Goal: Transaction & Acquisition: Purchase product/service

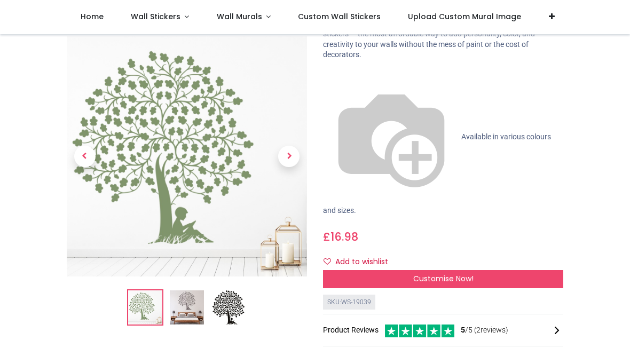
scroll to position [77, 0]
click at [185, 316] on img at bounding box center [187, 308] width 34 height 34
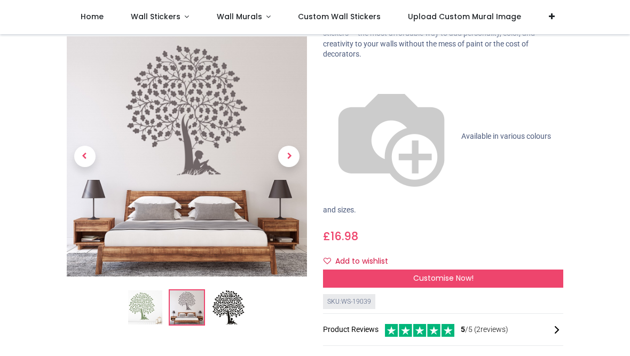
click at [244, 312] on img at bounding box center [228, 308] width 34 height 34
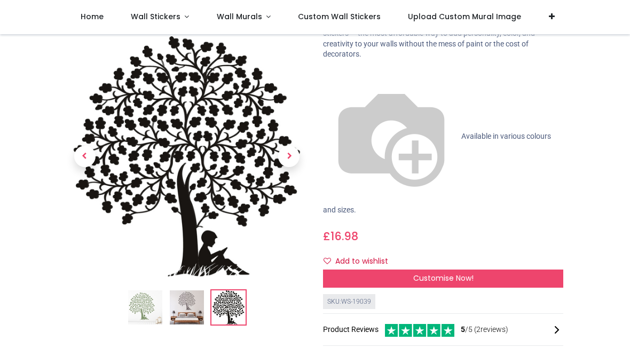
click at [150, 316] on img at bounding box center [145, 308] width 34 height 34
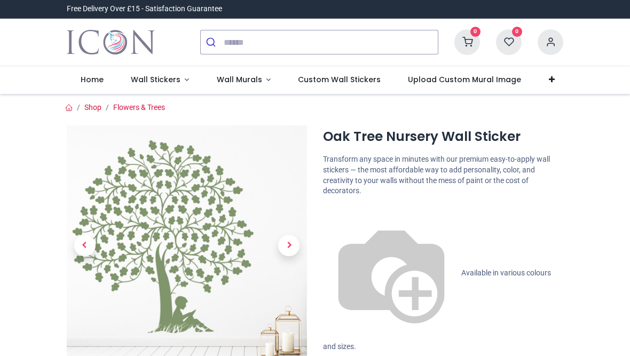
scroll to position [0, 0]
click at [298, 251] on link at bounding box center [289, 246] width 36 height 168
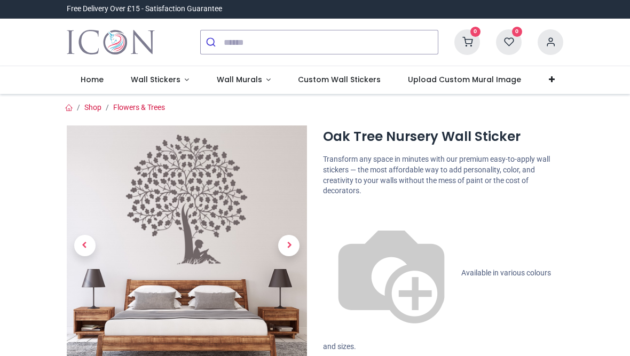
click at [296, 244] on span "Next" at bounding box center [288, 245] width 21 height 21
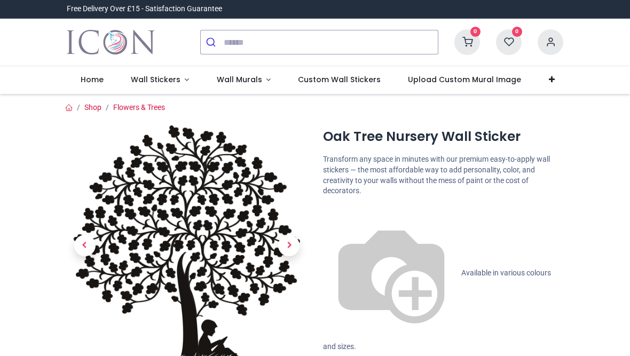
click at [296, 246] on span "Next" at bounding box center [288, 245] width 21 height 21
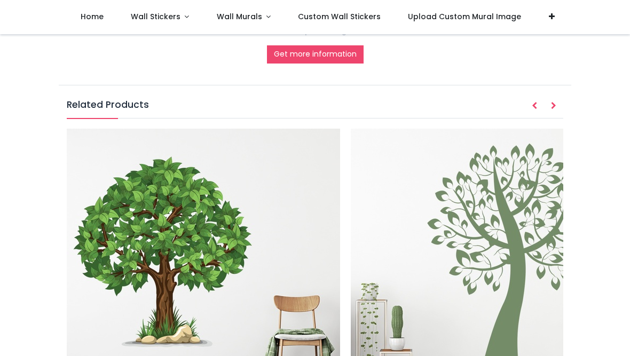
scroll to position [1211, 0]
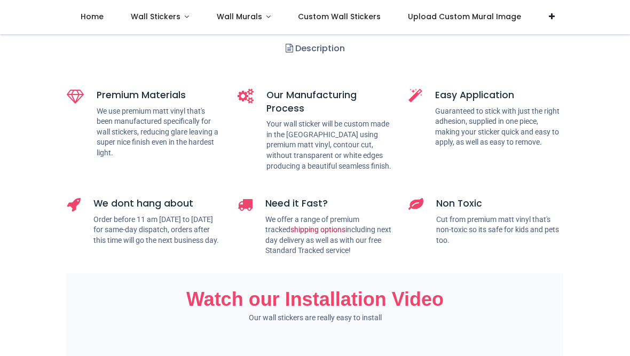
scroll to position [521, 0]
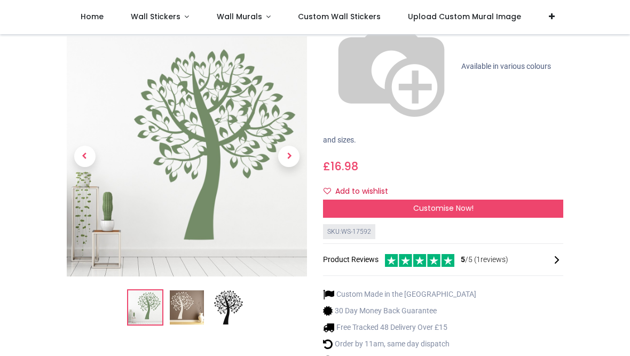
scroll to position [147, 0]
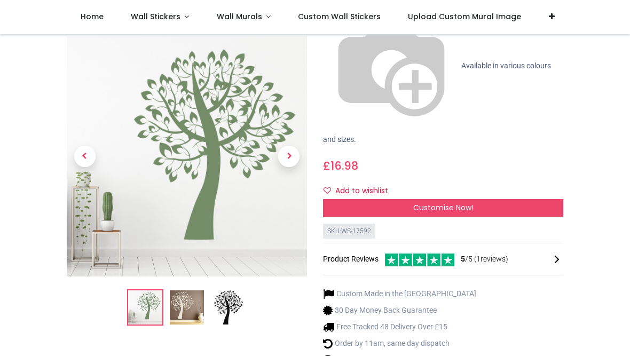
click at [187, 291] on img at bounding box center [187, 308] width 34 height 34
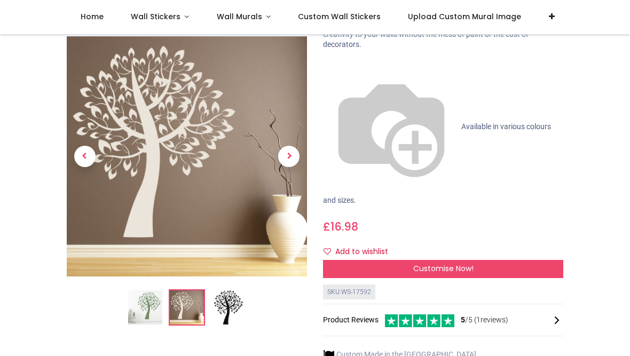
scroll to position [86, 0]
click at [237, 301] on img at bounding box center [228, 308] width 34 height 34
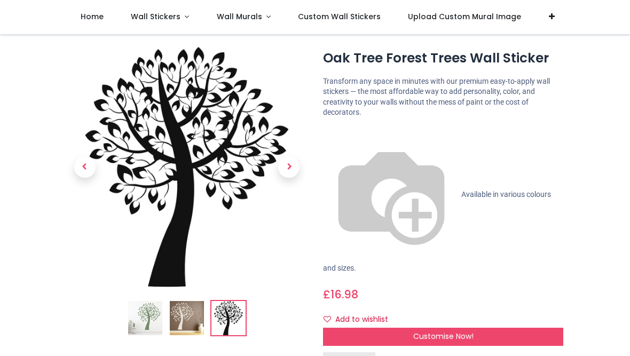
scroll to position [27, 0]
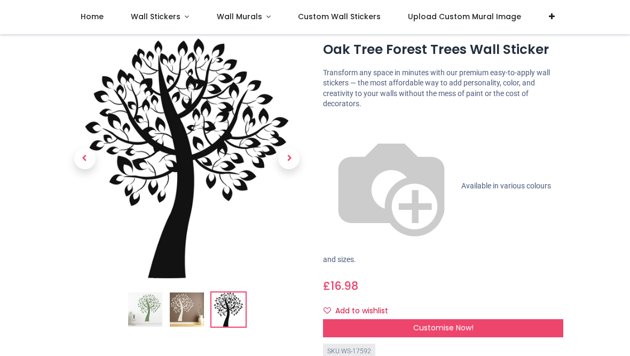
click at [531, 319] on div "Customise Now!" at bounding box center [443, 328] width 240 height 18
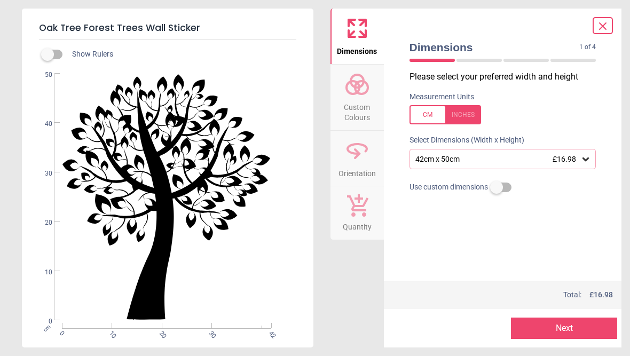
click at [591, 161] on div "42cm x 50cm £16.98" at bounding box center [502, 159] width 187 height 20
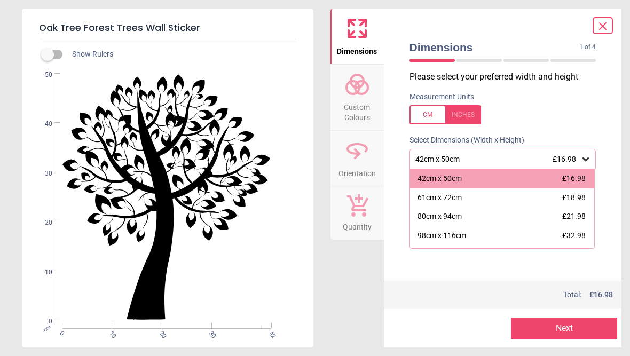
click at [607, 115] on div "Dimensions 1 of 4 1 of 5 Please select your preferred width and height Measurem…" at bounding box center [503, 178] width 238 height 339
click at [608, 25] on icon at bounding box center [602, 26] width 13 height 13
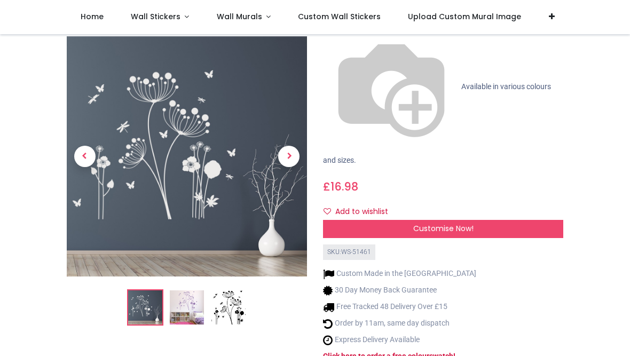
scroll to position [145, 0]
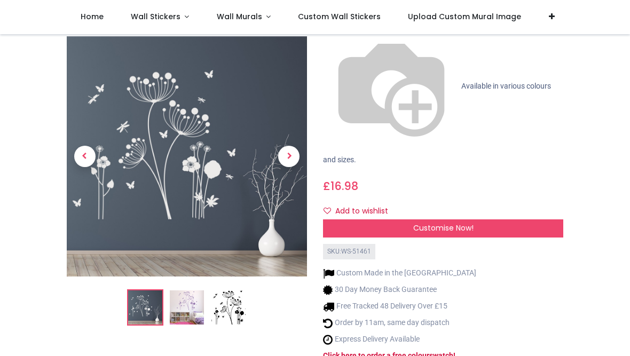
click at [171, 291] on img at bounding box center [187, 308] width 34 height 34
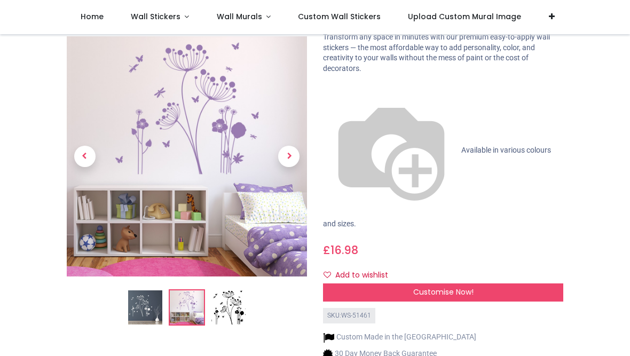
scroll to position [81, 0]
click at [226, 291] on img at bounding box center [228, 308] width 34 height 34
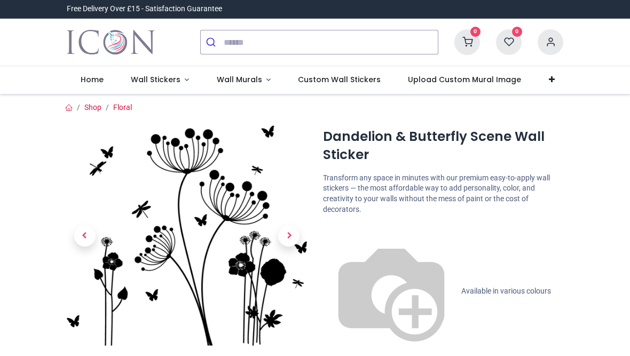
scroll to position [0, 0]
click at [288, 237] on span "Next" at bounding box center [288, 235] width 21 height 21
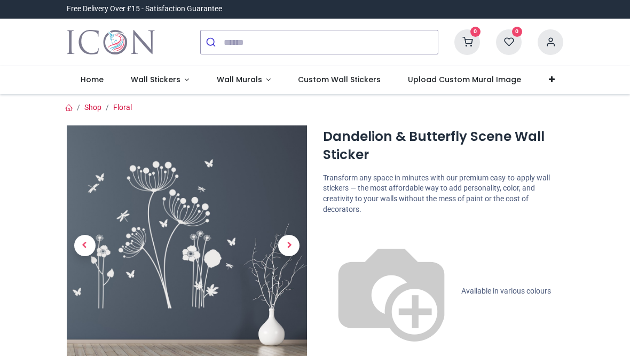
click at [289, 250] on span "Next" at bounding box center [288, 245] width 21 height 21
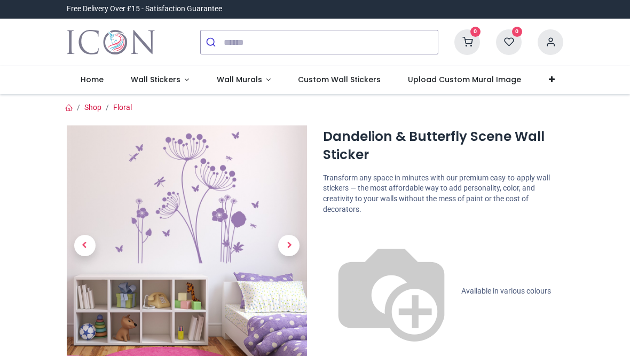
click at [288, 251] on span "Next" at bounding box center [288, 245] width 21 height 21
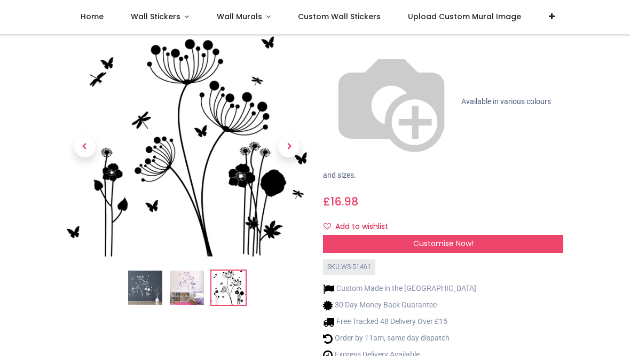
scroll to position [131, 0]
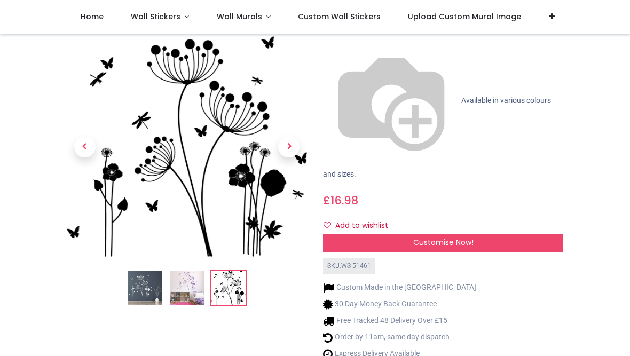
click at [545, 234] on div "Customise Now!" at bounding box center [443, 243] width 240 height 18
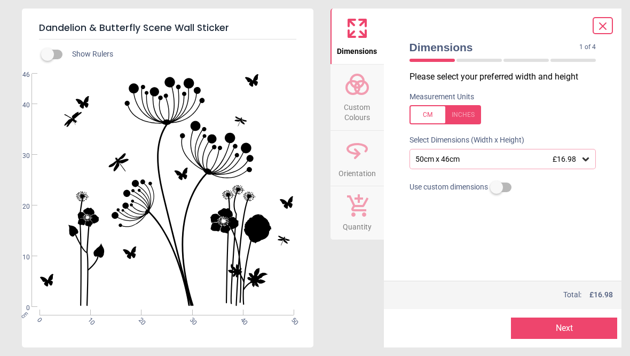
click at [586, 160] on icon at bounding box center [585, 159] width 11 height 11
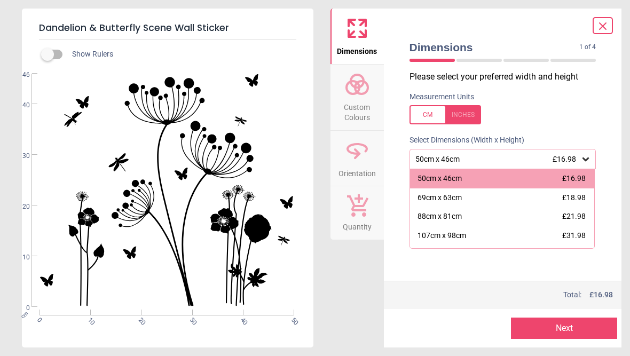
click at [622, 280] on div "Dandelion & Butterfly Scene Wall Sticker Show Rulers WS-51461 Created with Snap…" at bounding box center [315, 178] width 630 height 356
click at [581, 333] on button "Next" at bounding box center [564, 327] width 106 height 21
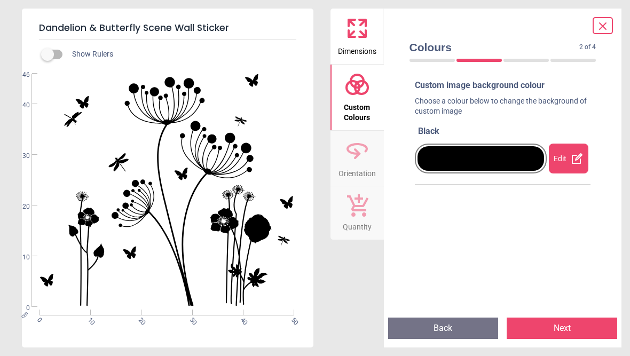
click at [535, 160] on div at bounding box center [480, 158] width 126 height 25
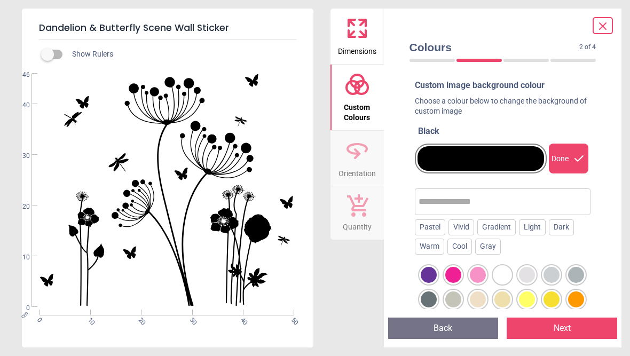
click at [503, 272] on div at bounding box center [502, 275] width 16 height 16
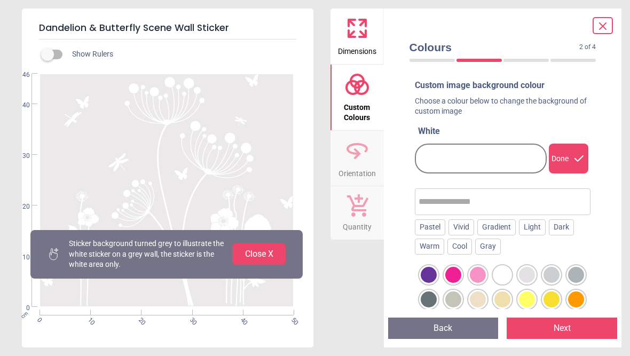
click at [446, 329] on button "Back" at bounding box center [443, 327] width 110 height 21
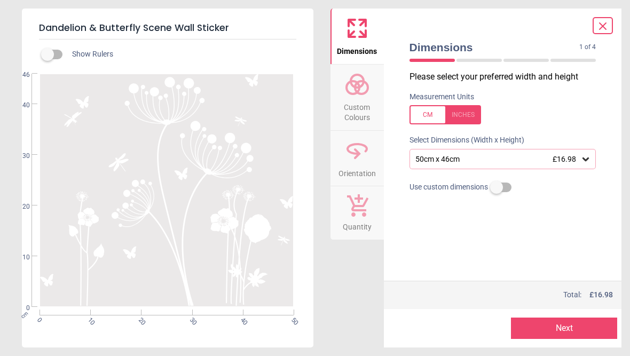
click at [578, 330] on button "Next" at bounding box center [564, 327] width 106 height 21
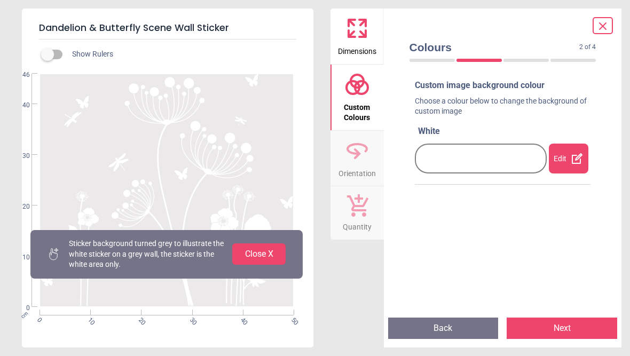
click at [271, 265] on button "Close X" at bounding box center [258, 253] width 53 height 21
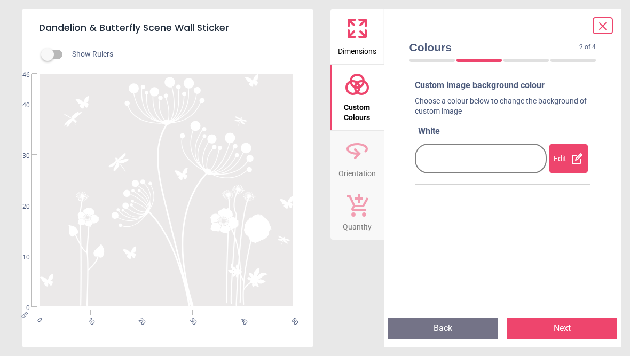
click at [435, 59] on div at bounding box center [431, 60] width 45 height 3
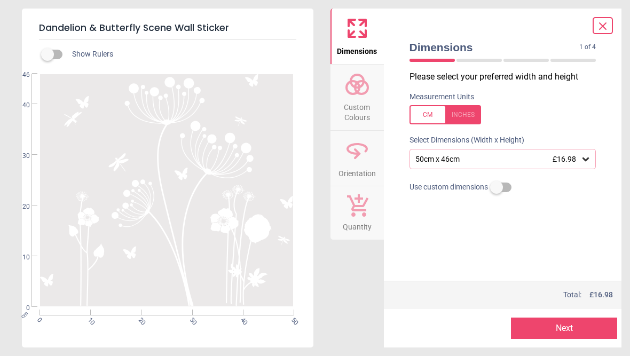
click at [589, 244] on div "Please select your preferred width and height Measurement Units Select Dimensio…" at bounding box center [503, 176] width 204 height 210
click at [582, 337] on button "Next" at bounding box center [564, 327] width 106 height 21
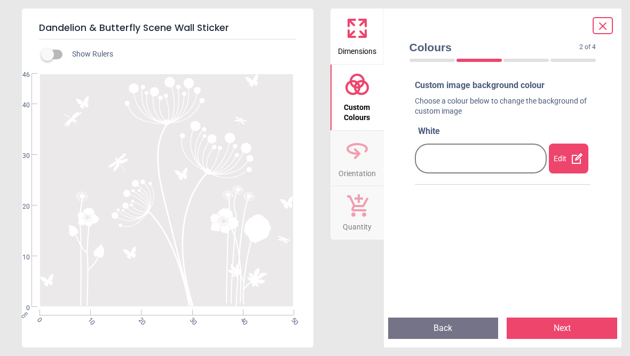
click at [569, 162] on div "Edit" at bounding box center [568, 159] width 39 height 30
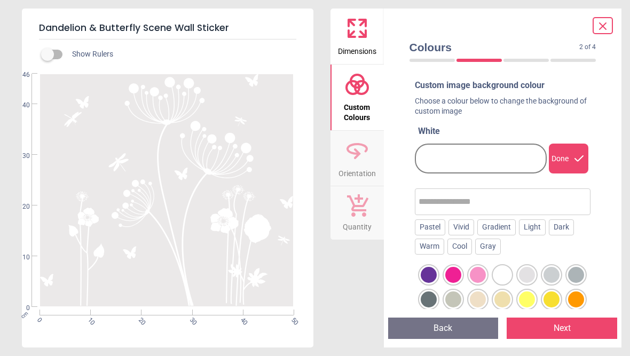
click at [437, 224] on div "Pastel" at bounding box center [430, 227] width 30 height 16
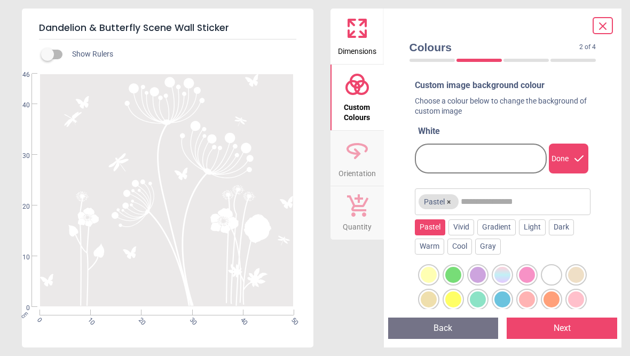
click at [457, 270] on div at bounding box center [453, 275] width 16 height 16
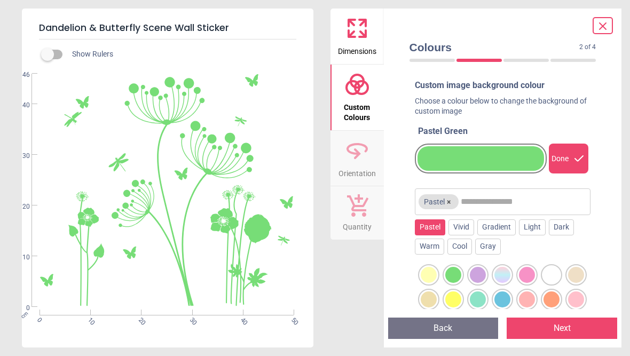
click at [453, 201] on button "×" at bounding box center [448, 201] width 9 height 9
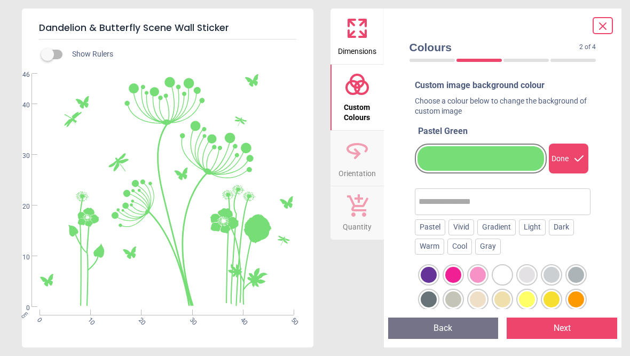
click at [468, 225] on div "Vivid" at bounding box center [461, 227] width 26 height 16
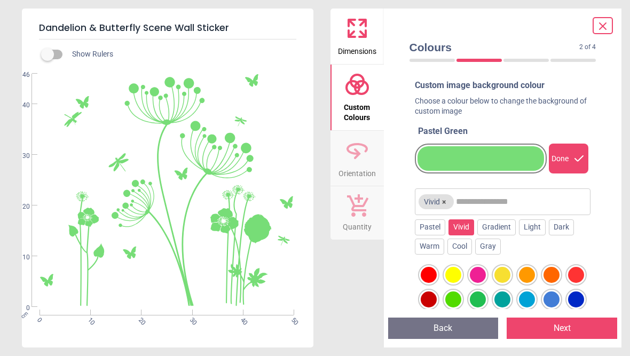
click at [510, 226] on div "Gradient" at bounding box center [496, 227] width 38 height 16
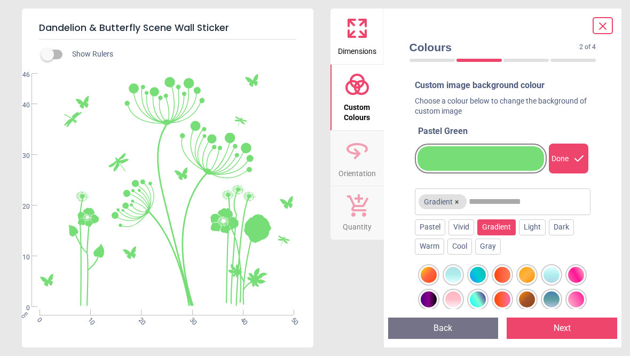
click at [481, 296] on div at bounding box center [478, 299] width 16 height 16
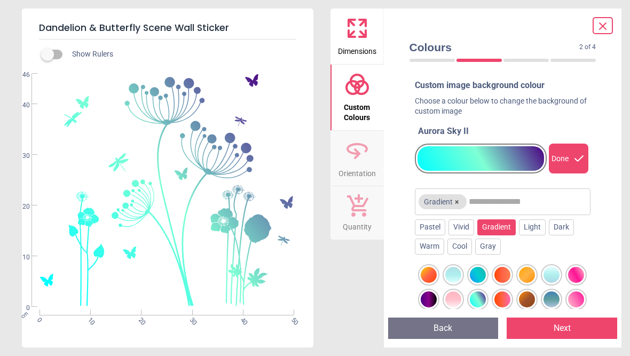
click at [481, 268] on div at bounding box center [478, 275] width 16 height 16
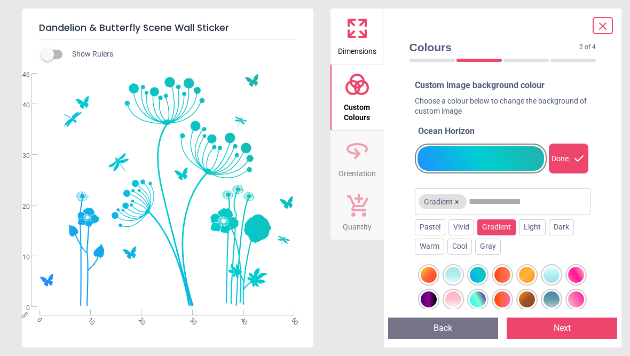
click at [574, 228] on div "Dark" at bounding box center [561, 227] width 25 height 16
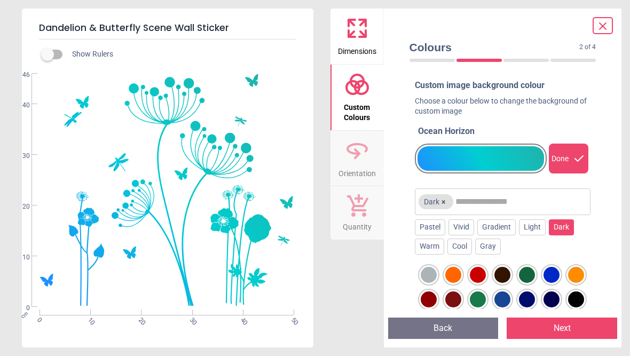
click at [480, 297] on div at bounding box center [478, 299] width 16 height 16
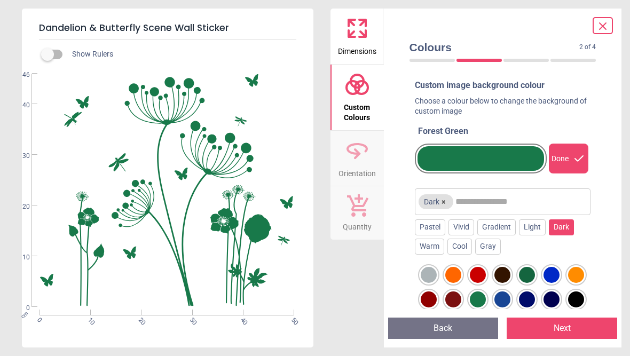
click at [530, 274] on div at bounding box center [527, 275] width 16 height 16
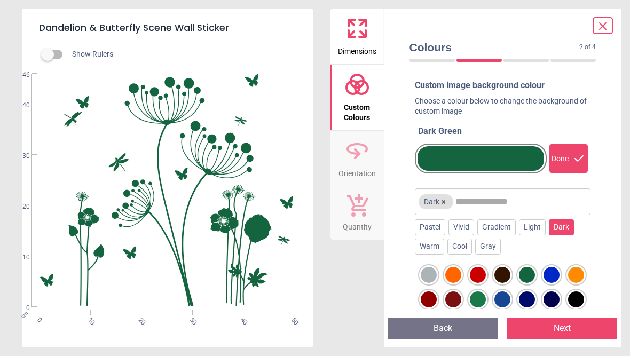
click at [481, 299] on div at bounding box center [478, 299] width 16 height 16
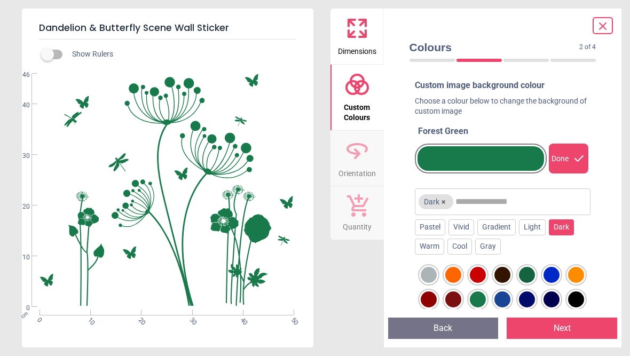
click at [537, 230] on div "Light" at bounding box center [532, 227] width 27 height 16
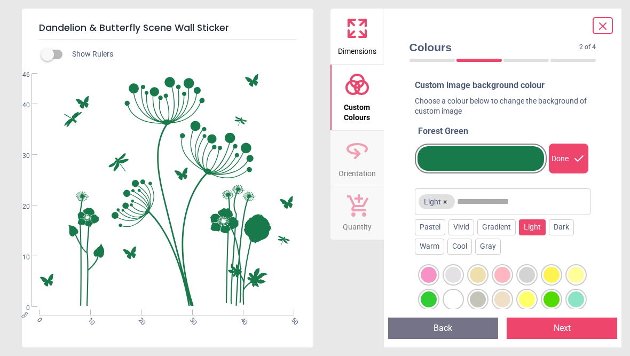
click at [551, 301] on div at bounding box center [551, 299] width 16 height 16
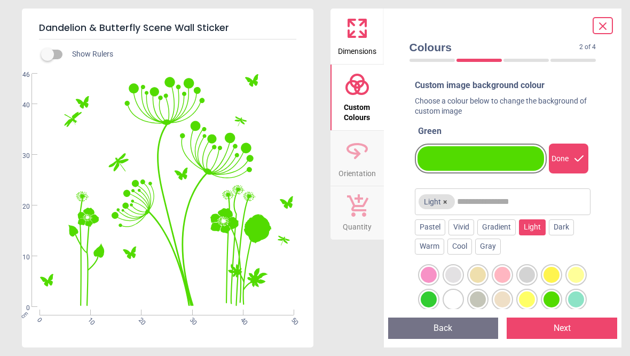
click at [432, 302] on div at bounding box center [428, 299] width 16 height 16
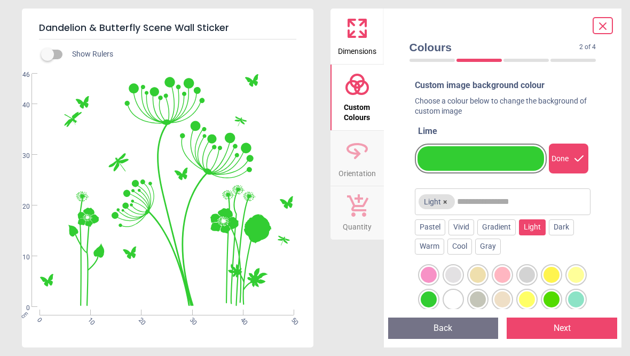
click at [480, 302] on div at bounding box center [478, 299] width 16 height 16
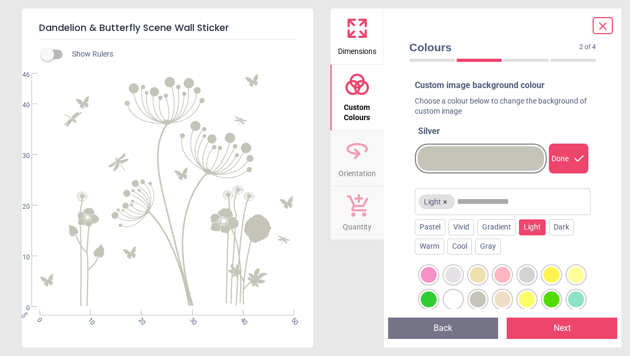
click at [608, 260] on div "Colours 2 of 4 2 of 5 Custom image background colour Choose a colour below to c…" at bounding box center [503, 178] width 238 height 339
click at [492, 250] on div "Gray" at bounding box center [488, 247] width 26 height 16
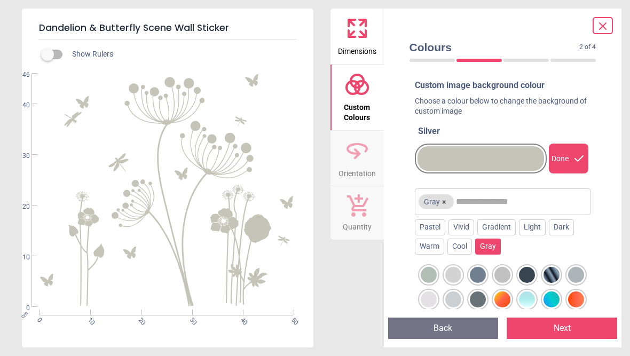
click at [550, 274] on div at bounding box center [551, 275] width 16 height 16
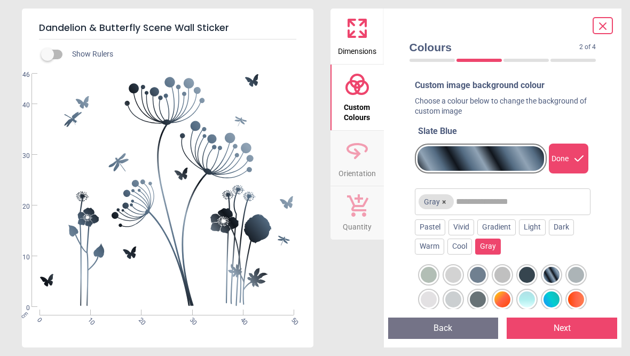
click at [432, 272] on div at bounding box center [428, 275] width 16 height 16
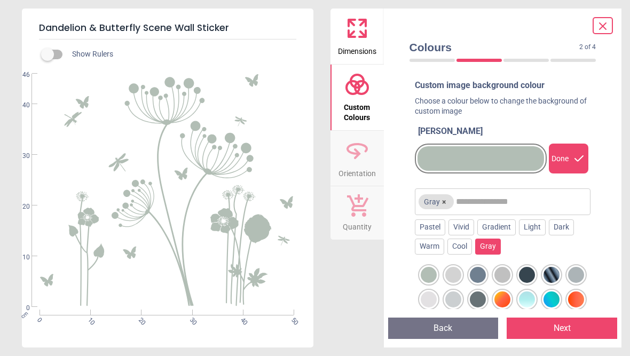
click at [528, 273] on div at bounding box center [527, 275] width 16 height 16
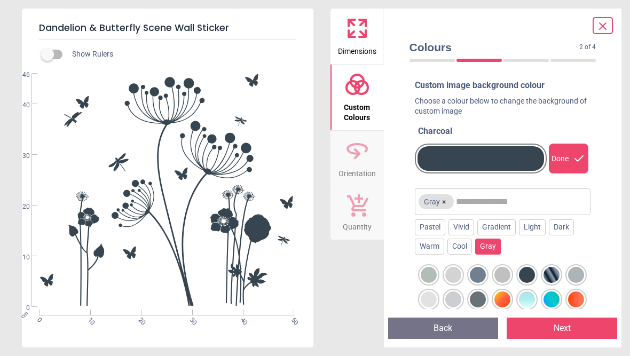
click at [578, 272] on div at bounding box center [576, 275] width 16 height 16
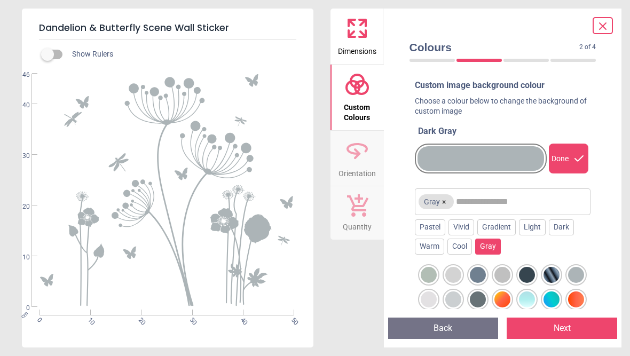
click at [576, 298] on div at bounding box center [576, 299] width 16 height 16
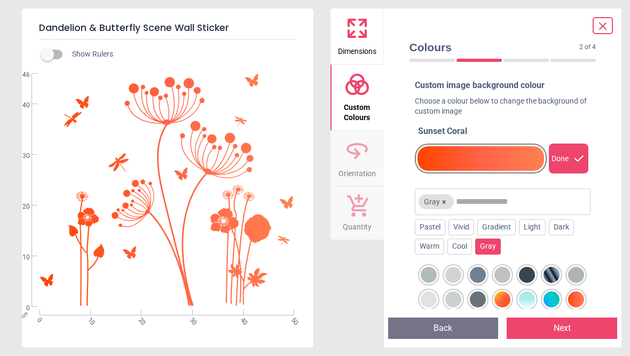
click at [505, 303] on div at bounding box center [502, 299] width 16 height 16
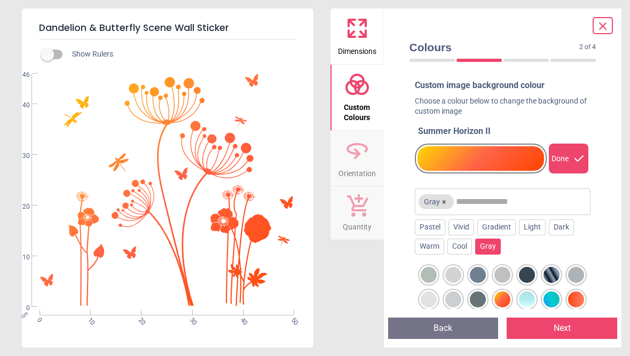
click at [534, 301] on div at bounding box center [527, 299] width 16 height 16
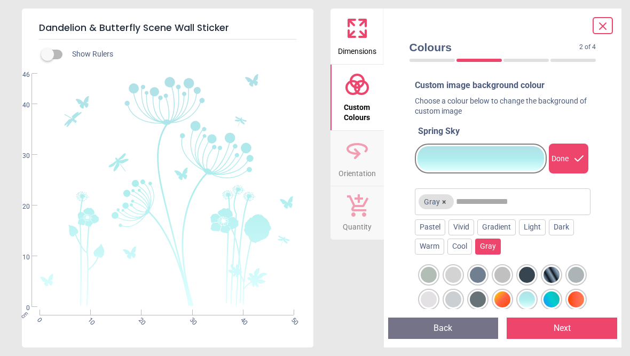
click at [463, 247] on div "Cool" at bounding box center [459, 247] width 25 height 16
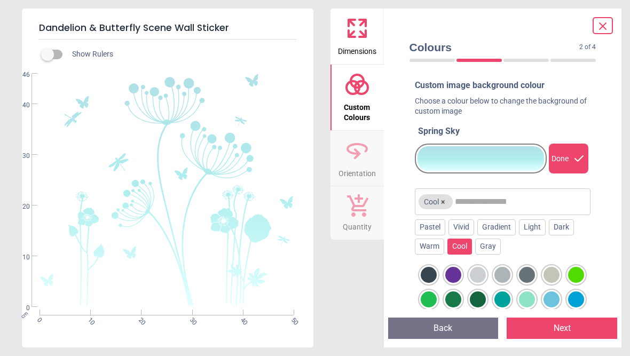
click at [575, 277] on div at bounding box center [576, 275] width 16 height 16
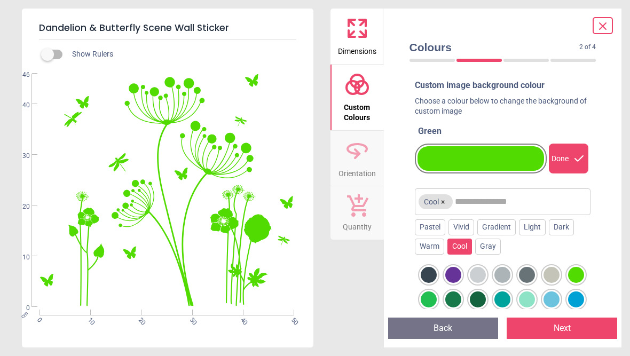
click at [431, 298] on div at bounding box center [428, 299] width 16 height 16
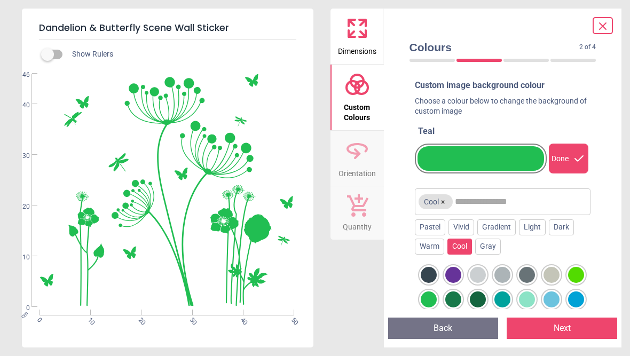
click at [458, 300] on div at bounding box center [453, 299] width 16 height 16
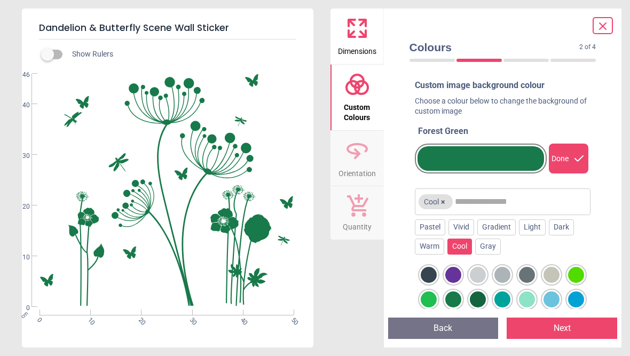
click at [482, 303] on div at bounding box center [478, 299] width 16 height 16
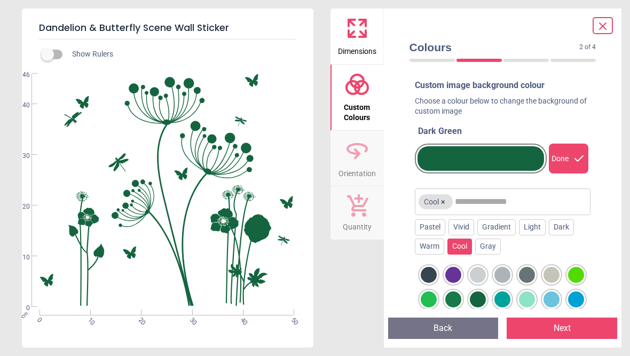
click at [506, 303] on div at bounding box center [502, 299] width 16 height 16
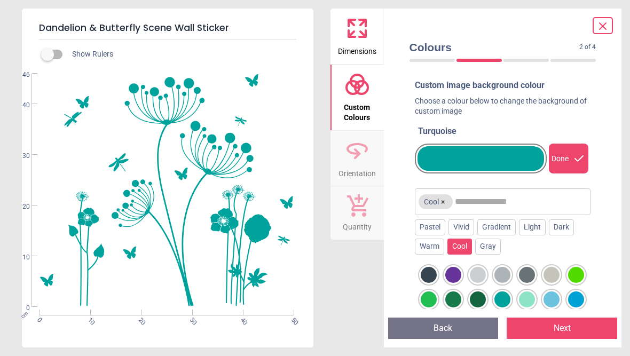
click at [530, 301] on div at bounding box center [527, 299] width 16 height 16
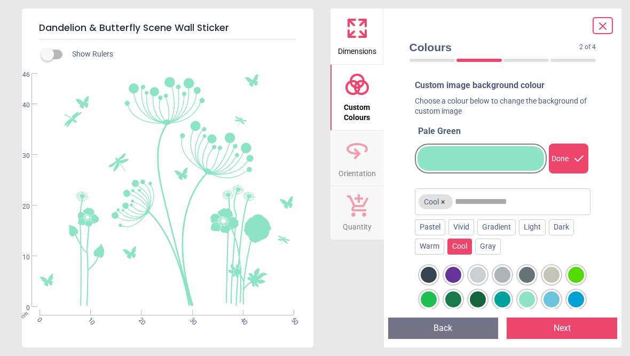
click at [432, 244] on div "Warm" at bounding box center [429, 247] width 29 height 16
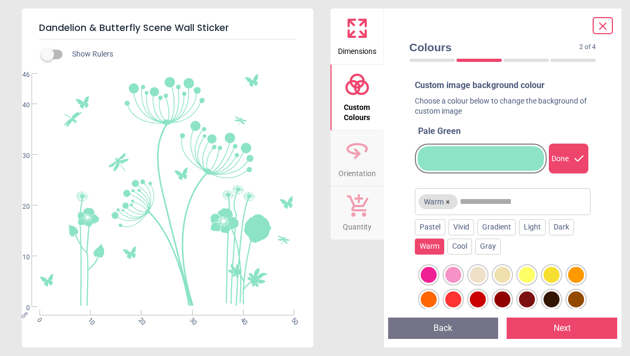
click at [461, 247] on div "Cool" at bounding box center [459, 247] width 25 height 16
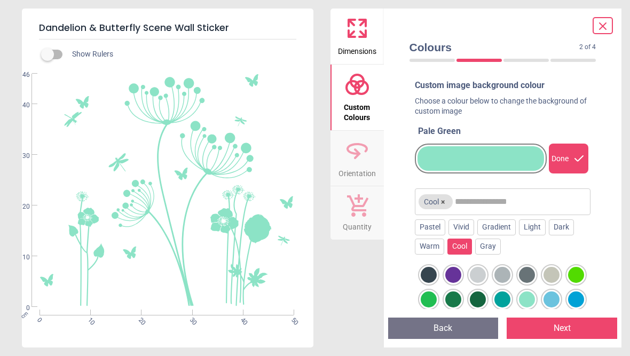
click at [435, 269] on div at bounding box center [428, 275] width 16 height 16
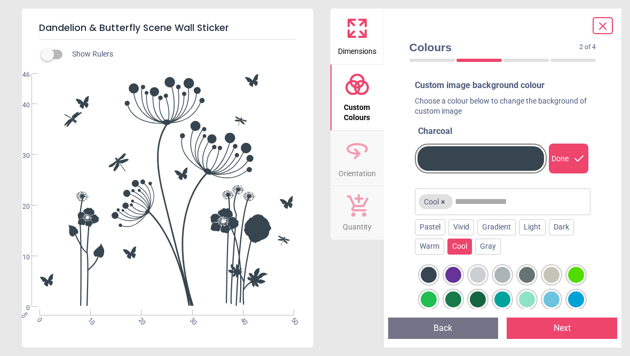
click at [527, 277] on div at bounding box center [527, 275] width 16 height 16
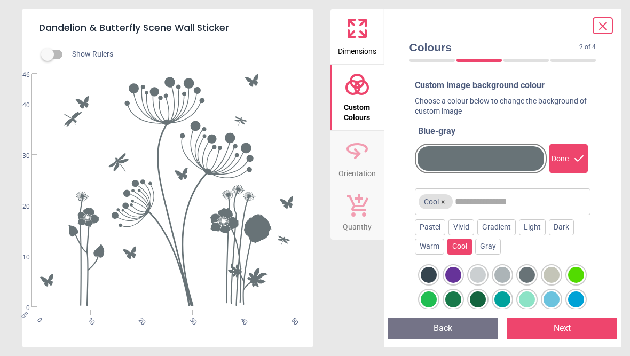
click at [502, 275] on div at bounding box center [502, 275] width 16 height 16
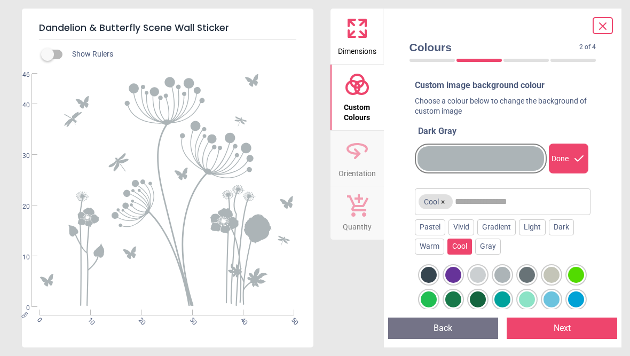
click at [585, 335] on button "Next" at bounding box center [561, 327] width 110 height 21
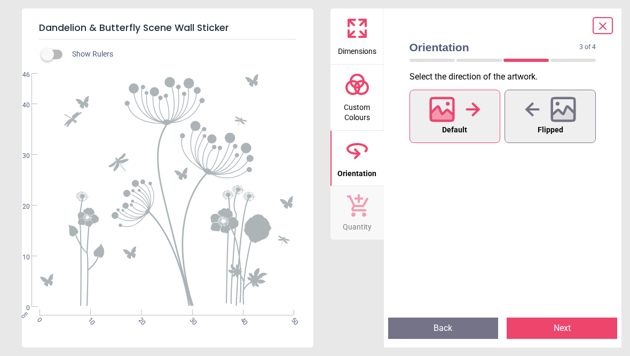
click at [470, 120] on div at bounding box center [454, 110] width 51 height 28
click at [574, 333] on button "Next" at bounding box center [561, 327] width 110 height 21
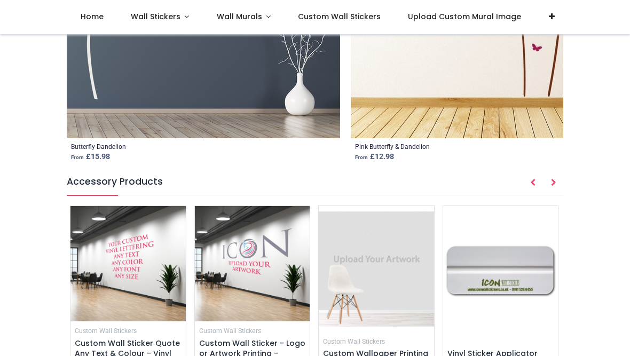
scroll to position [1450, 0]
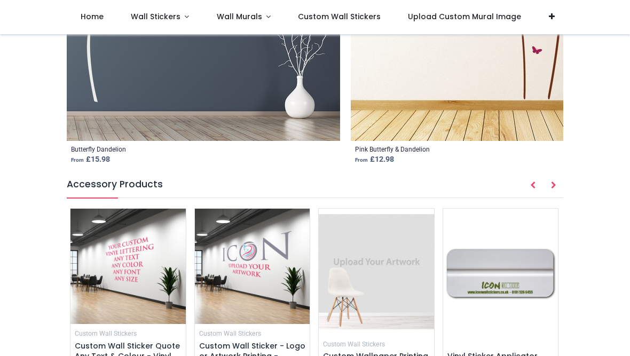
click at [558, 177] on button "Next" at bounding box center [553, 186] width 19 height 18
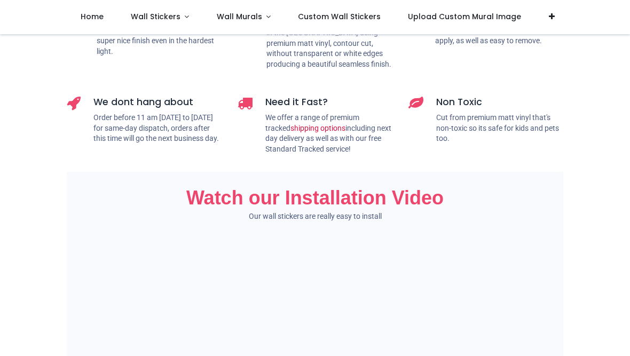
scroll to position [606, 0]
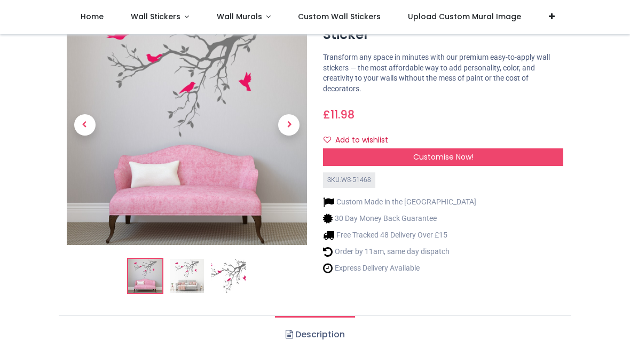
scroll to position [55, 0]
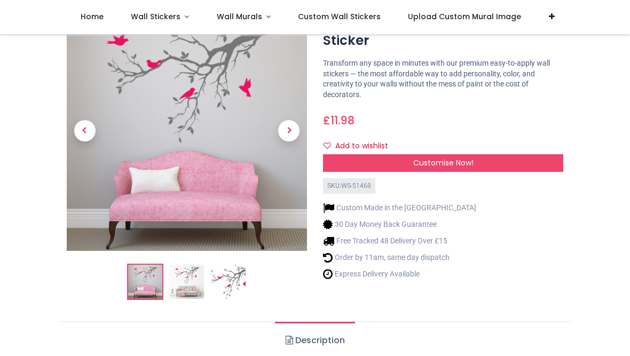
click at [546, 159] on div "Customise Now!" at bounding box center [443, 163] width 240 height 18
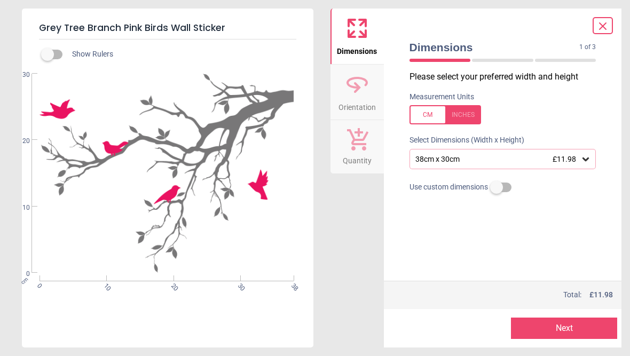
click at [592, 160] on div "38cm x 30cm £11.98" at bounding box center [502, 159] width 187 height 20
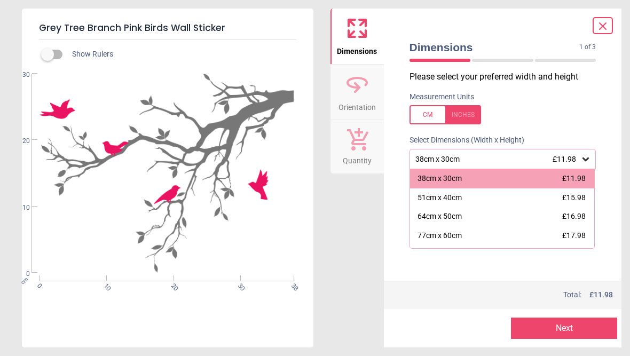
click at [542, 202] on div "51cm x 40cm £15.98" at bounding box center [502, 197] width 185 height 19
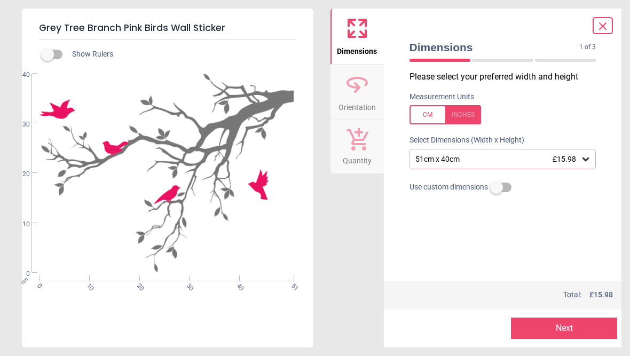
click at [583, 329] on button "Next" at bounding box center [564, 327] width 106 height 21
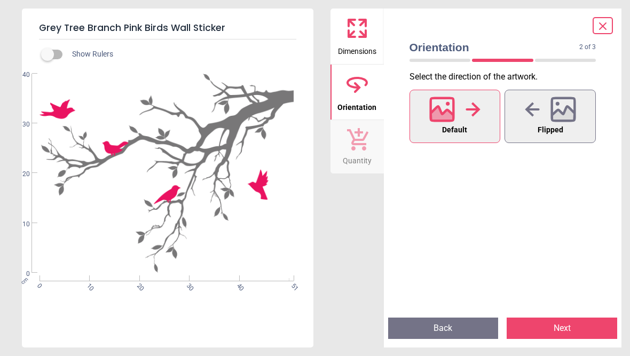
click at [571, 124] on button "Flipped" at bounding box center [549, 116] width 91 height 53
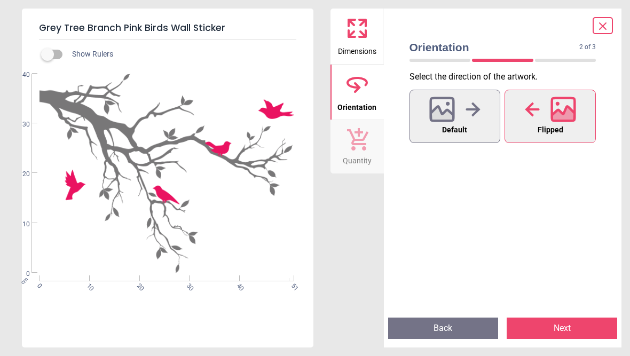
click at [576, 334] on button "Next" at bounding box center [561, 327] width 110 height 21
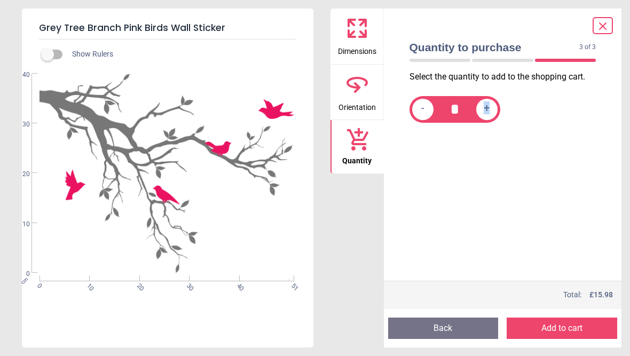
click at [601, 190] on div "Select the quantity to add to the shopping cart. - * +" at bounding box center [503, 176] width 204 height 210
